Goal: Task Accomplishment & Management: Manage account settings

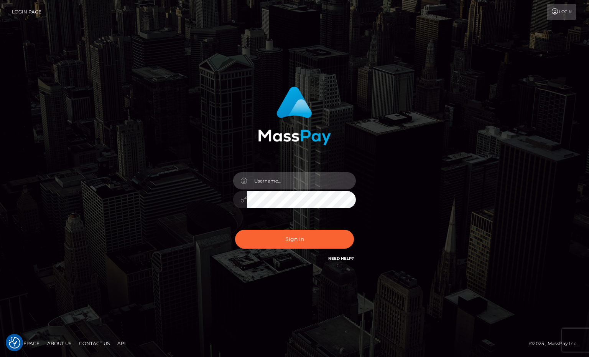
click at [284, 181] on input "text" at bounding box center [301, 180] width 109 height 17
type input "Sameer.megabonanza"
click at [235, 229] on button "Sign in" at bounding box center [294, 238] width 119 height 19
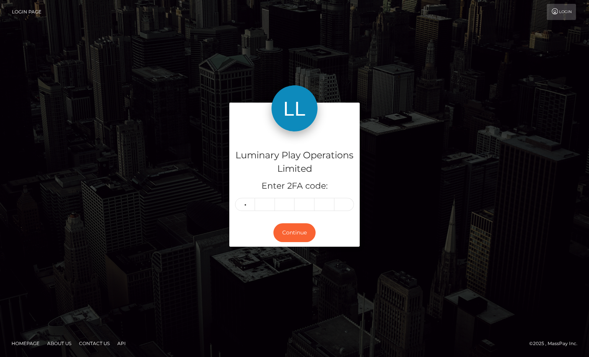
type input "7"
type input "5"
type input "6"
type input "0"
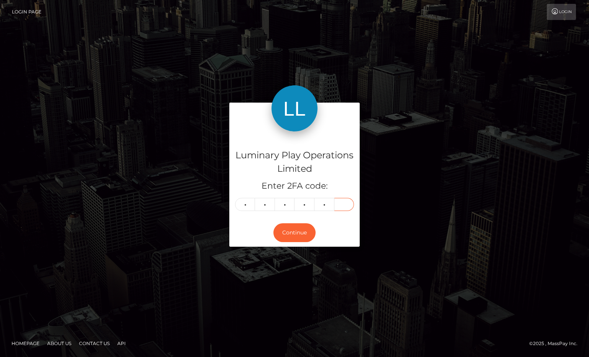
type input "7"
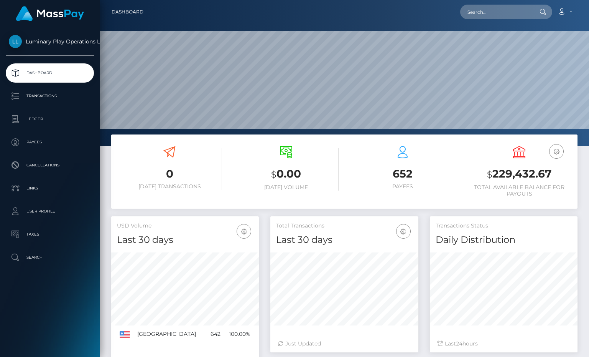
scroll to position [136, 148]
click at [532, 171] on h3 "$ 229,432.67" at bounding box center [519, 174] width 105 height 16
click at [532, 170] on h3 "$ 229,432.67" at bounding box center [519, 174] width 105 height 16
copy h3 "229,432.67"
